Goal: Consume media (video, audio): Consume media (video, audio)

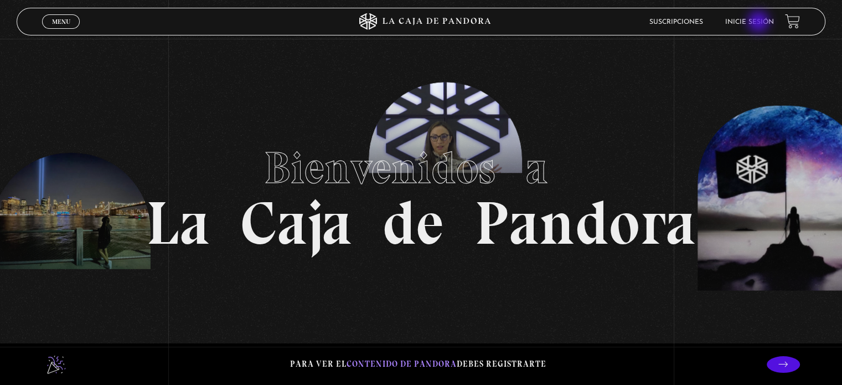
click at [760, 23] on link "Inicie sesión" at bounding box center [749, 22] width 49 height 7
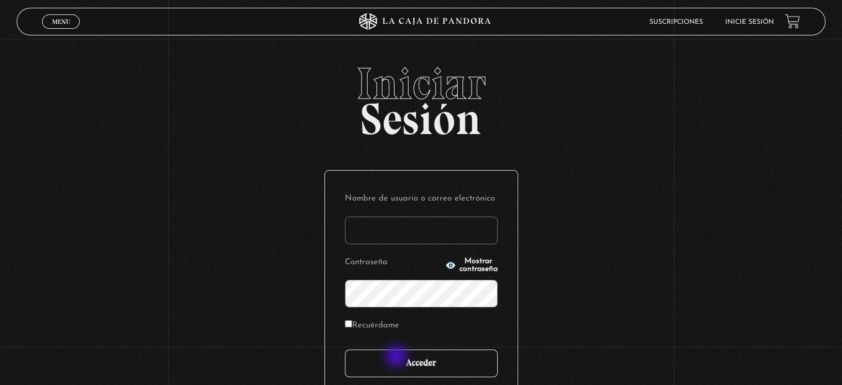
type input "[EMAIL_ADDRESS][DOMAIN_NAME]"
click at [398, 357] on input "Acceder" at bounding box center [421, 363] width 153 height 28
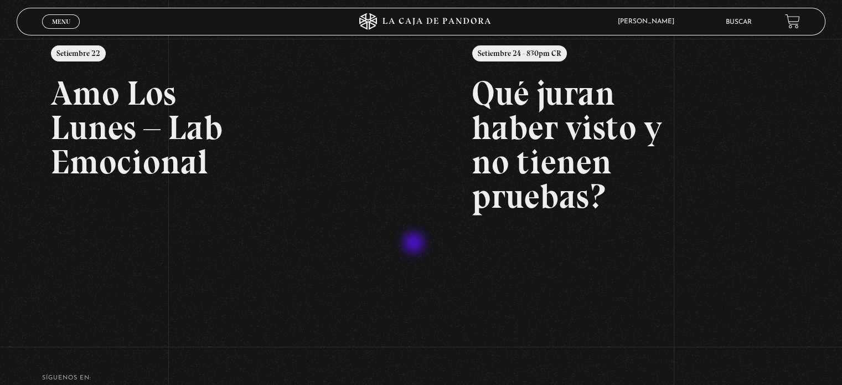
scroll to position [166, 0]
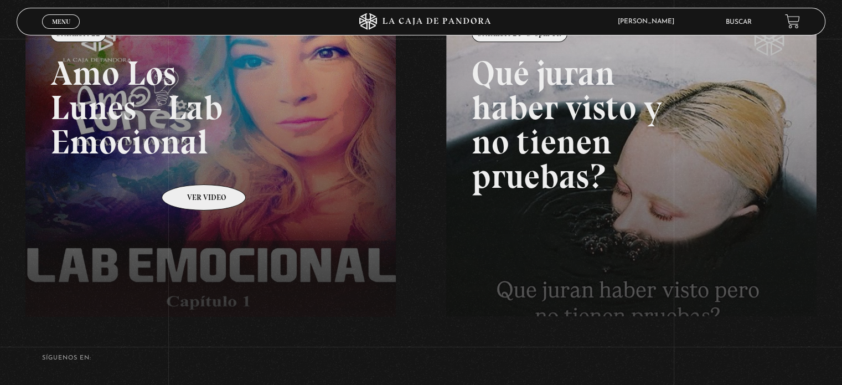
click at [189, 168] on link at bounding box center [446, 200] width 842 height 385
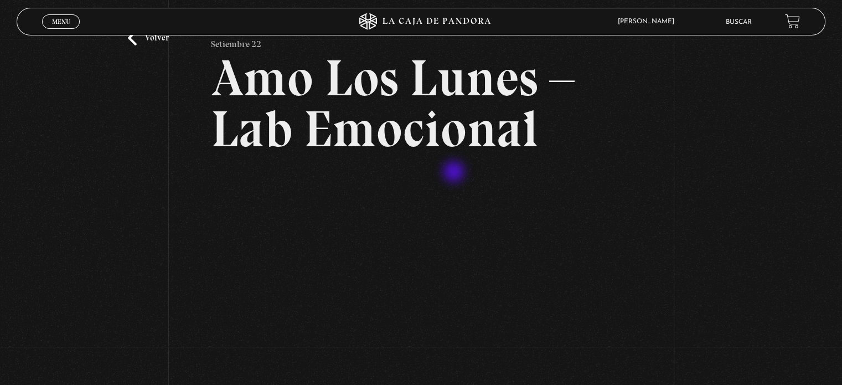
scroll to position [111, 0]
